Goal: Communication & Community: Answer question/provide support

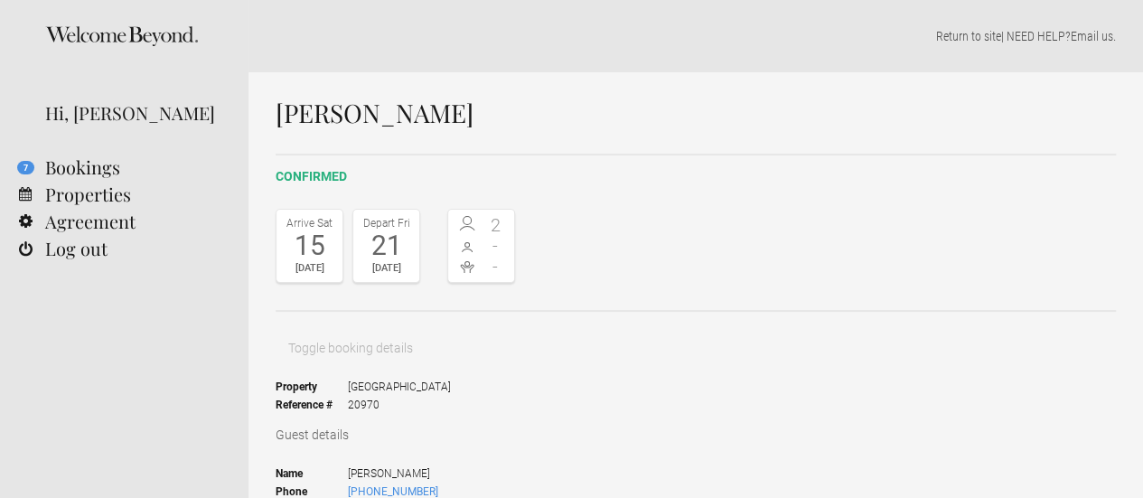
click at [296, 236] on div "15" at bounding box center [309, 245] width 57 height 27
click at [374, 241] on div "21" at bounding box center [386, 245] width 57 height 27
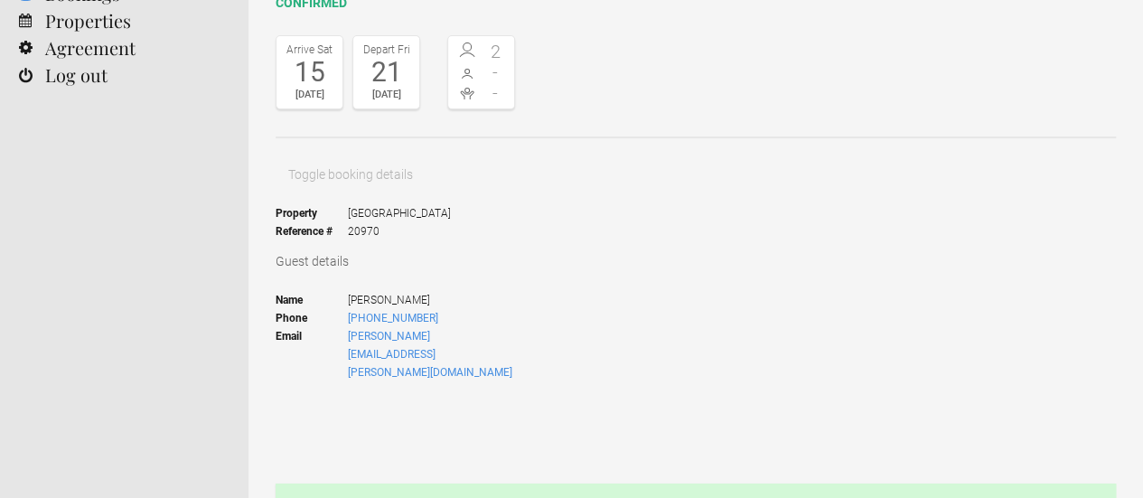
scroll to position [181, 0]
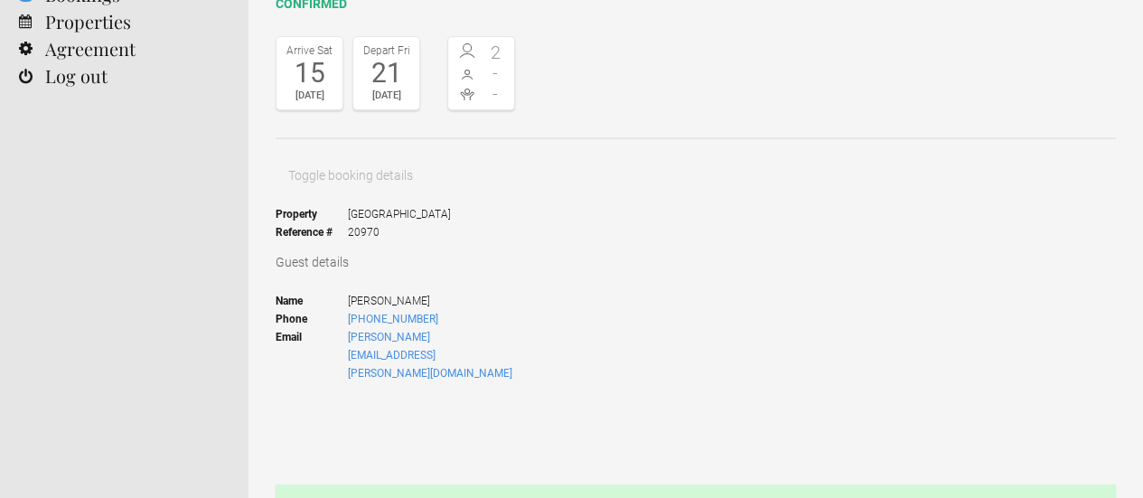
scroll to position [0, 0]
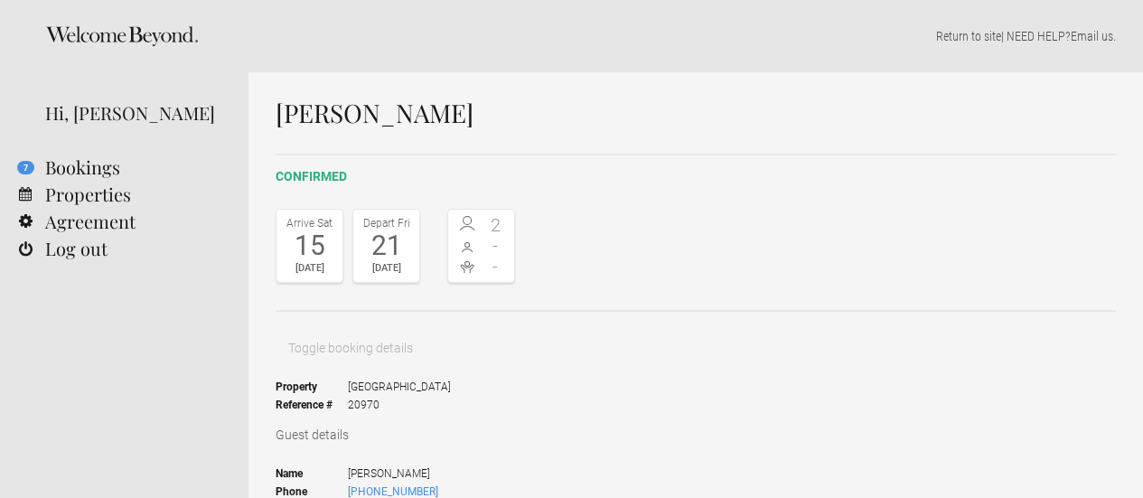
click at [478, 247] on span at bounding box center [467, 246] width 29 height 18
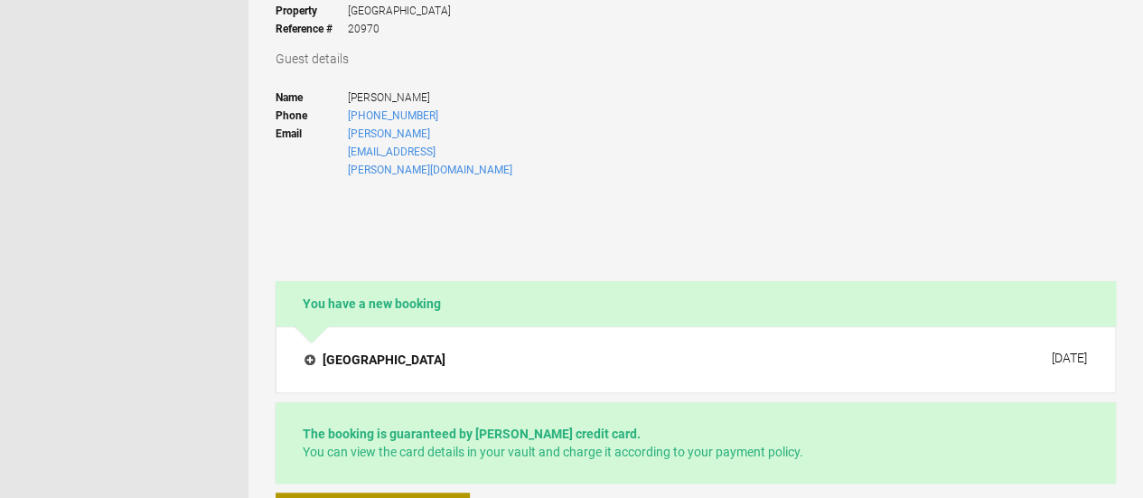
scroll to position [452, 0]
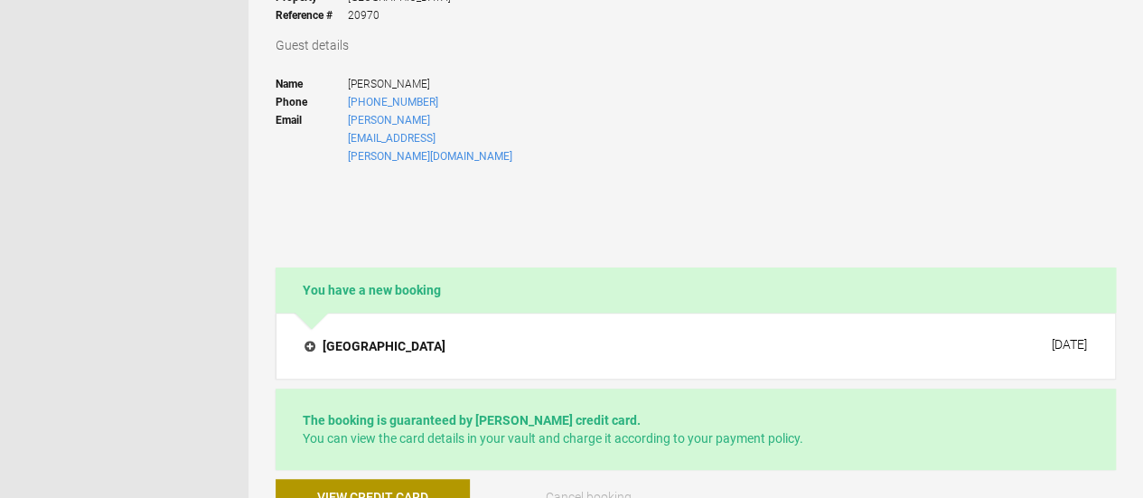
scroll to position [362, 0]
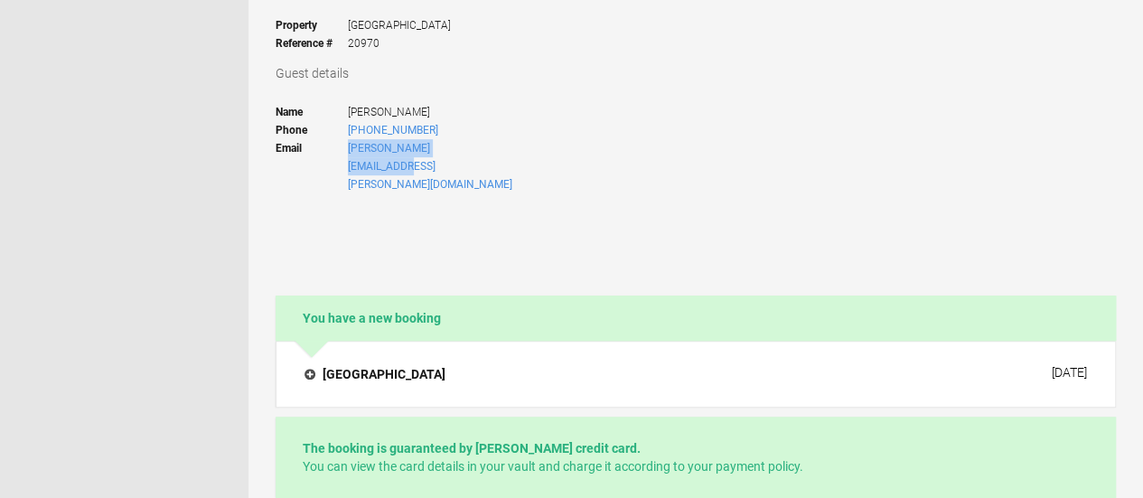
drag, startPoint x: 479, startPoint y: 95, endPoint x: 345, endPoint y: 96, distance: 133.8
click at [345, 96] on ul "Name [PERSON_NAME] Phone [PHONE_NUMBER] Email [PERSON_NAME][EMAIL_ADDRESS][PERS…" at bounding box center [396, 148] width 240 height 114
copy li "[PERSON_NAME][EMAIL_ADDRESS][PERSON_NAME][DOMAIN_NAME]"
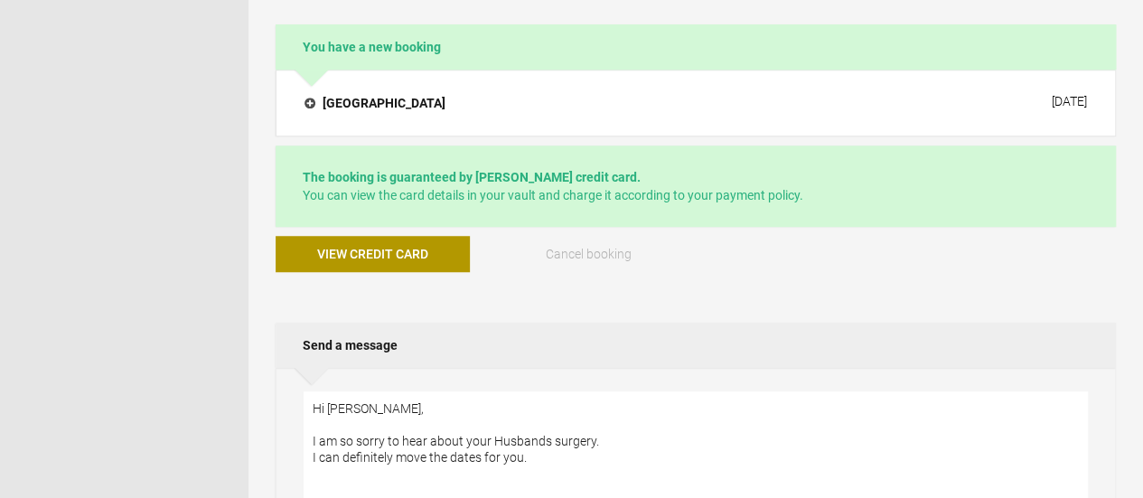
scroll to position [542, 0]
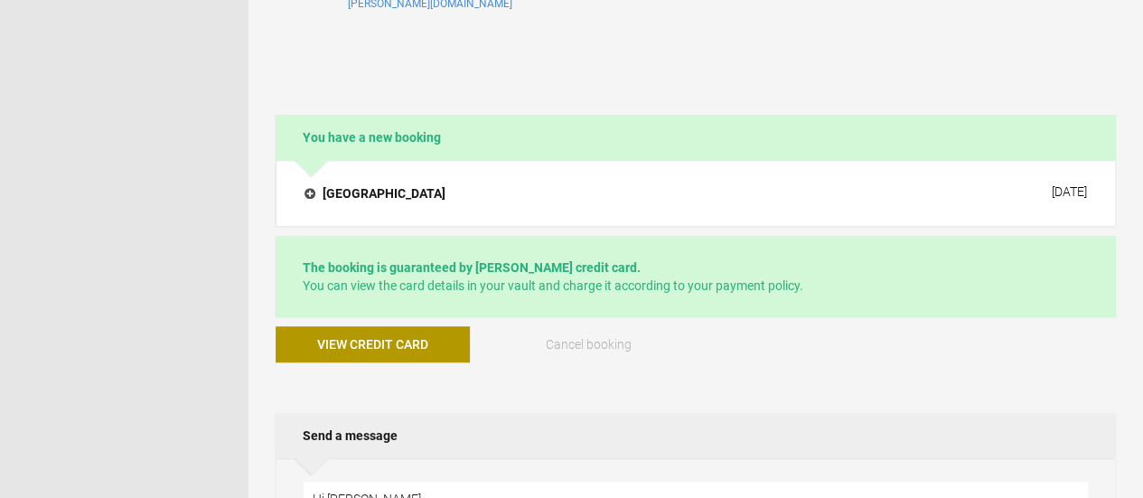
drag, startPoint x: 836, startPoint y: 85, endPoint x: 609, endPoint y: 89, distance: 226.9
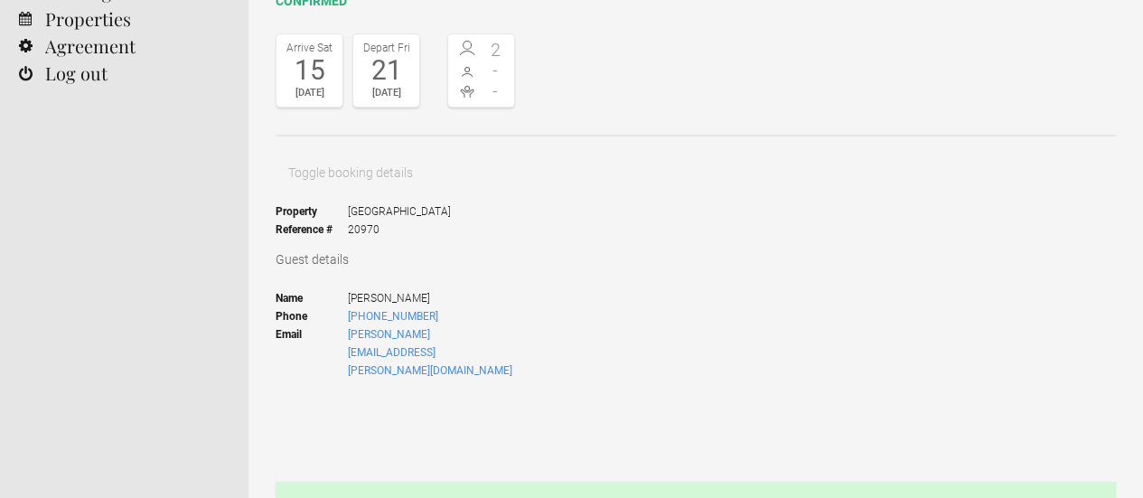
scroll to position [181, 0]
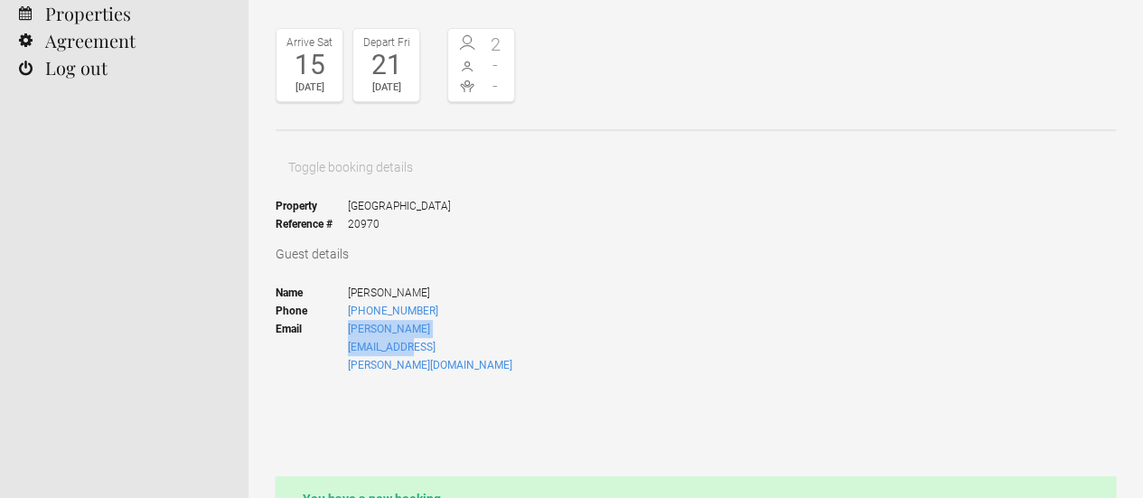
drag, startPoint x: 480, startPoint y: 274, endPoint x: 347, endPoint y: 281, distance: 133.1
click at [347, 281] on ul "Name [PERSON_NAME] Phone [PHONE_NUMBER] Email [PERSON_NAME][EMAIL_ADDRESS][PERS…" at bounding box center [396, 329] width 240 height 114
copy li "[PERSON_NAME][EMAIL_ADDRESS][PERSON_NAME][DOMAIN_NAME]"
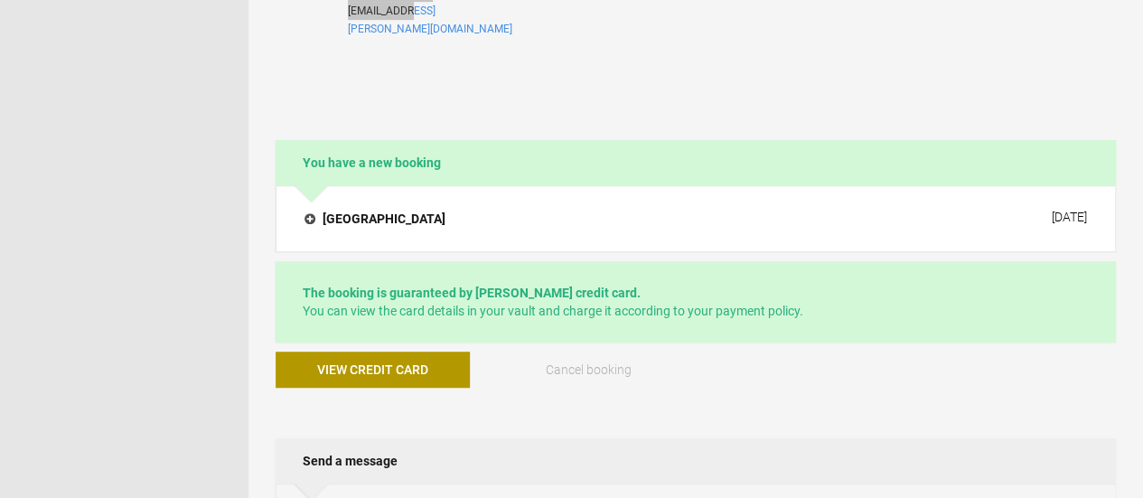
scroll to position [542, 0]
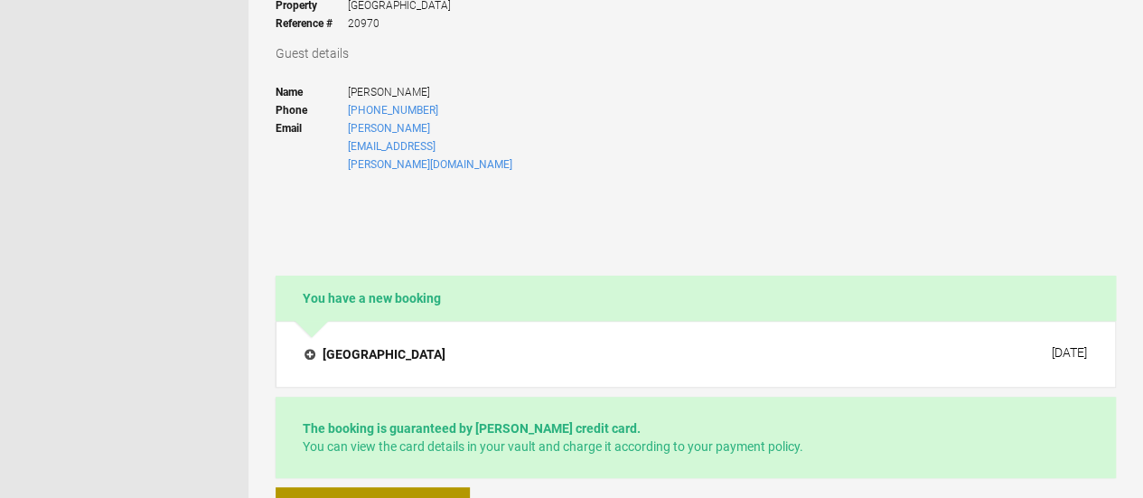
scroll to position [362, 0]
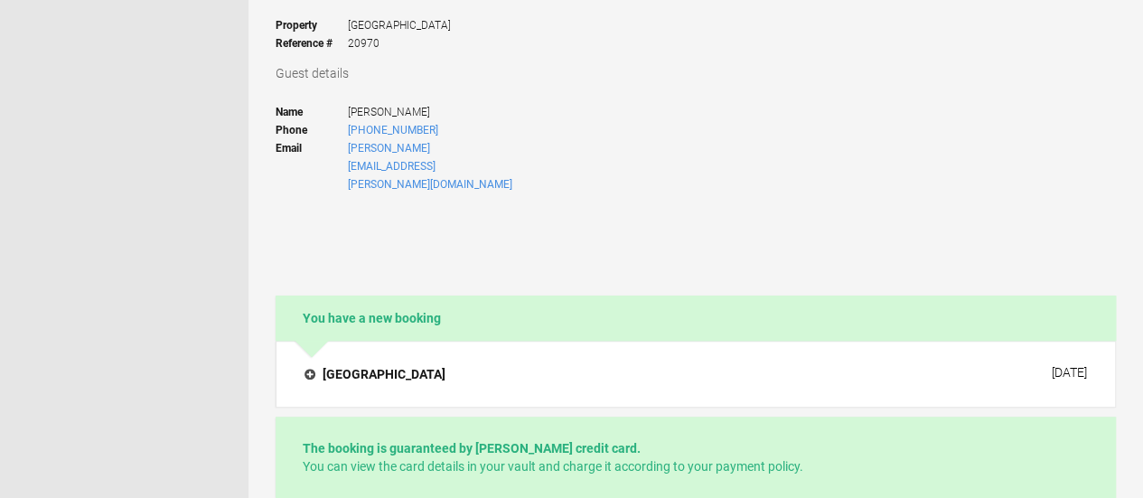
type textarea "Hi [PERSON_NAME], I am so sorry to hear about your Husbands surgery. I have mov…"
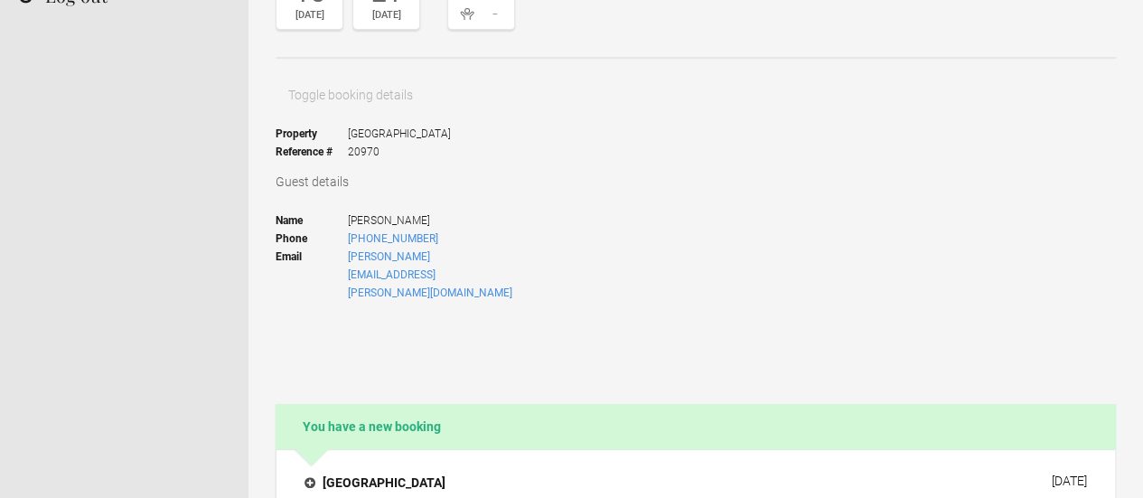
scroll to position [0, 0]
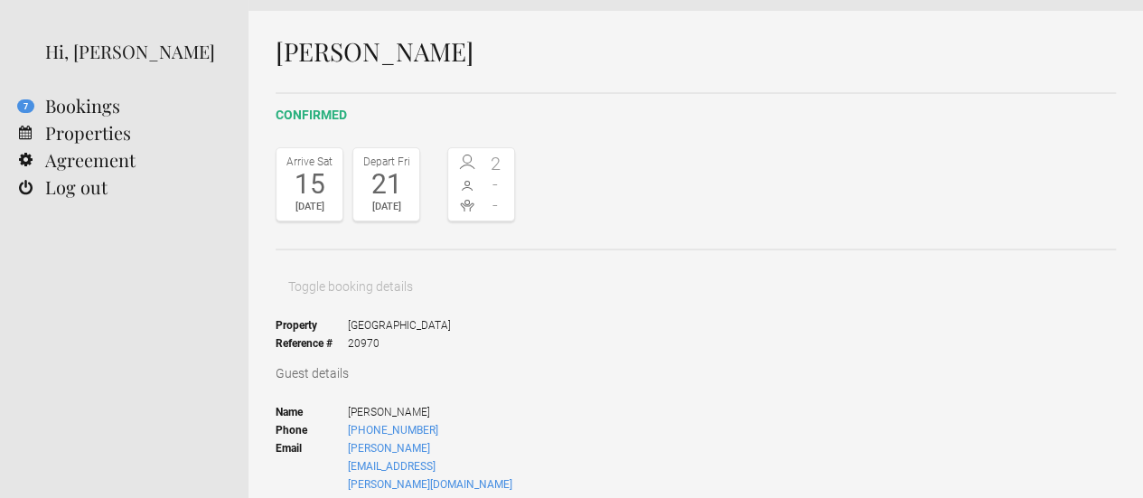
scroll to position [181, 0]
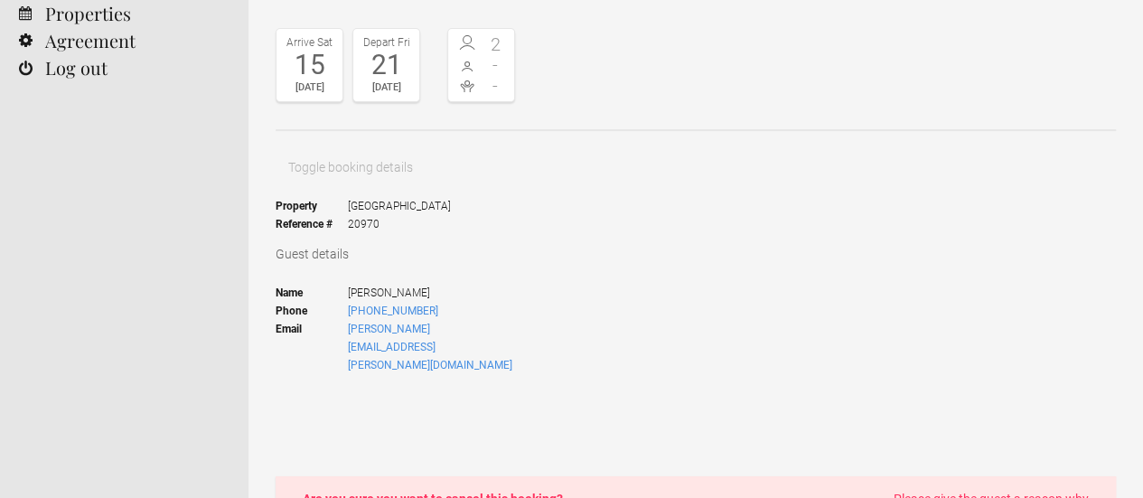
click at [482, 384] on div "confirmed Arrive [DATE] Depart [DATE] 2 - - Toggle booking details Property [GE…" at bounding box center [696, 224] width 841 height 503
click at [402, 368] on div "confirmed Arrive [DATE] Depart [DATE] 2 - - Toggle booking details Property [GE…" at bounding box center [696, 224] width 841 height 503
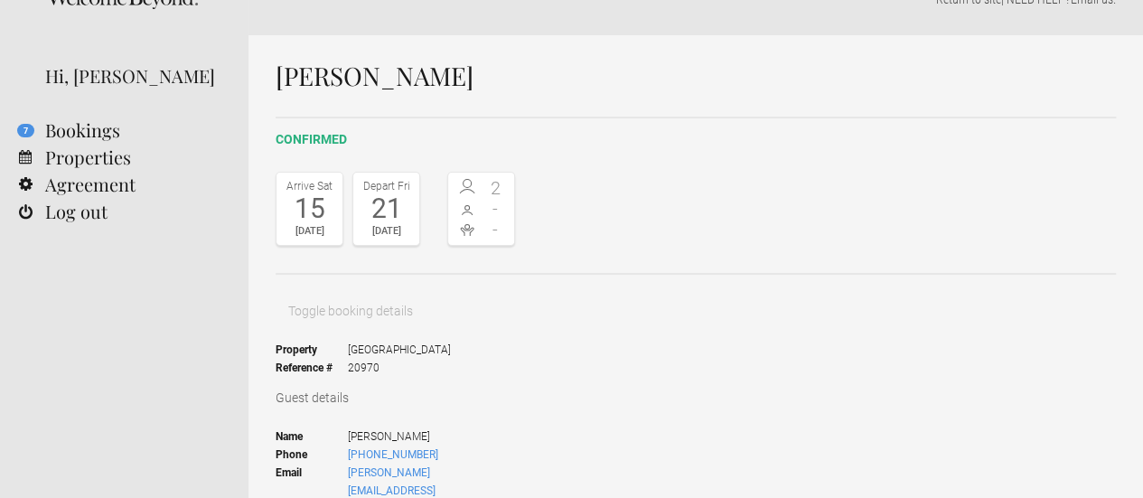
scroll to position [0, 0]
